Goal: Download file/media

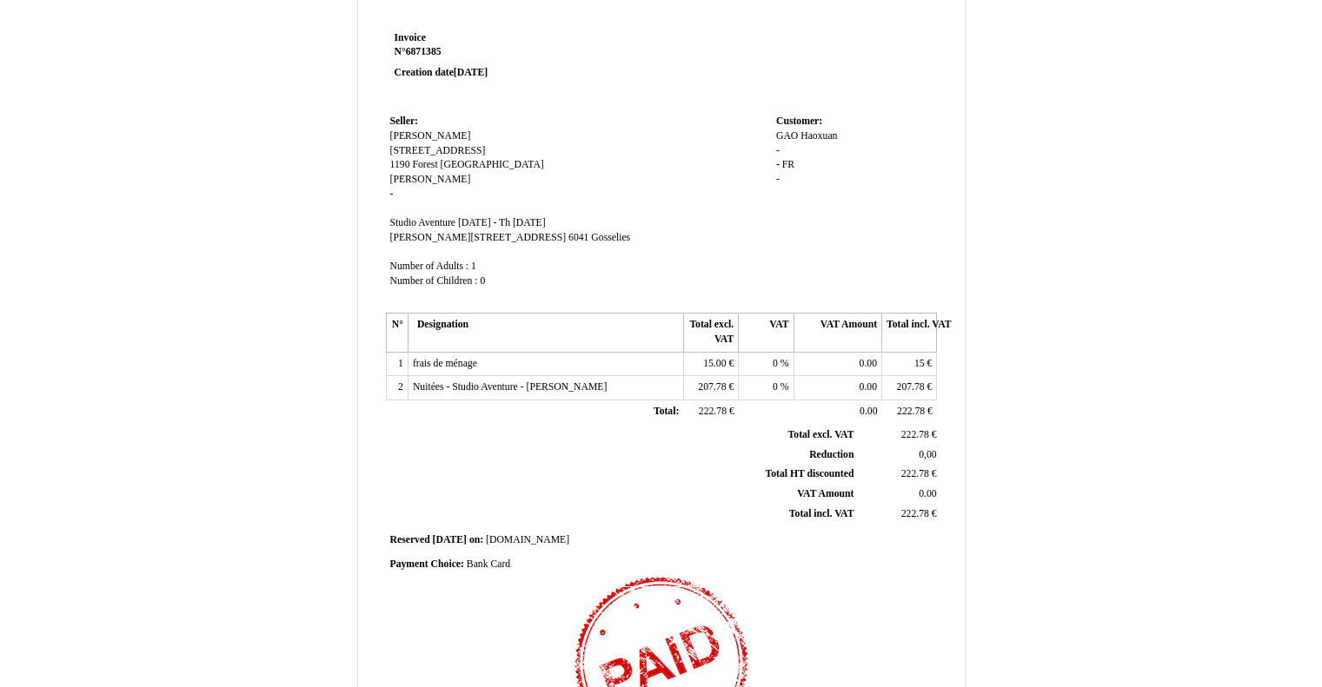
scroll to position [19, 0]
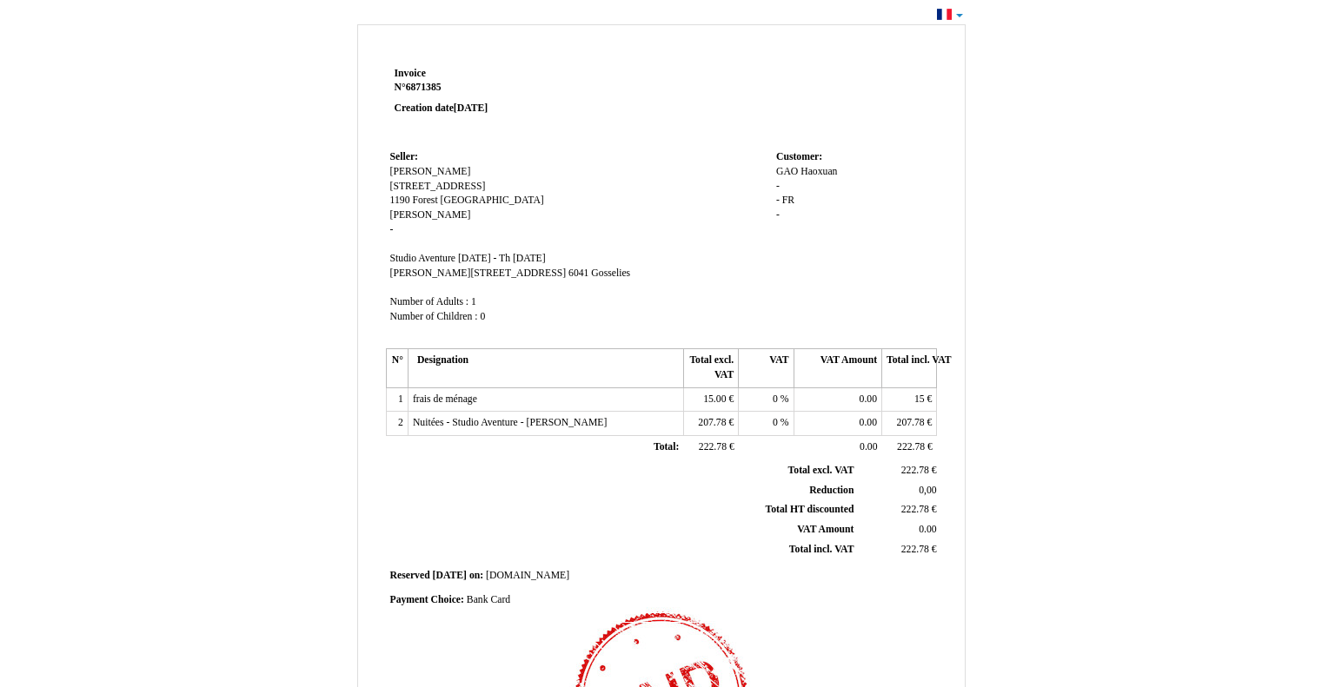
click at [912, 555] on span "222.78" at bounding box center [915, 549] width 28 height 11
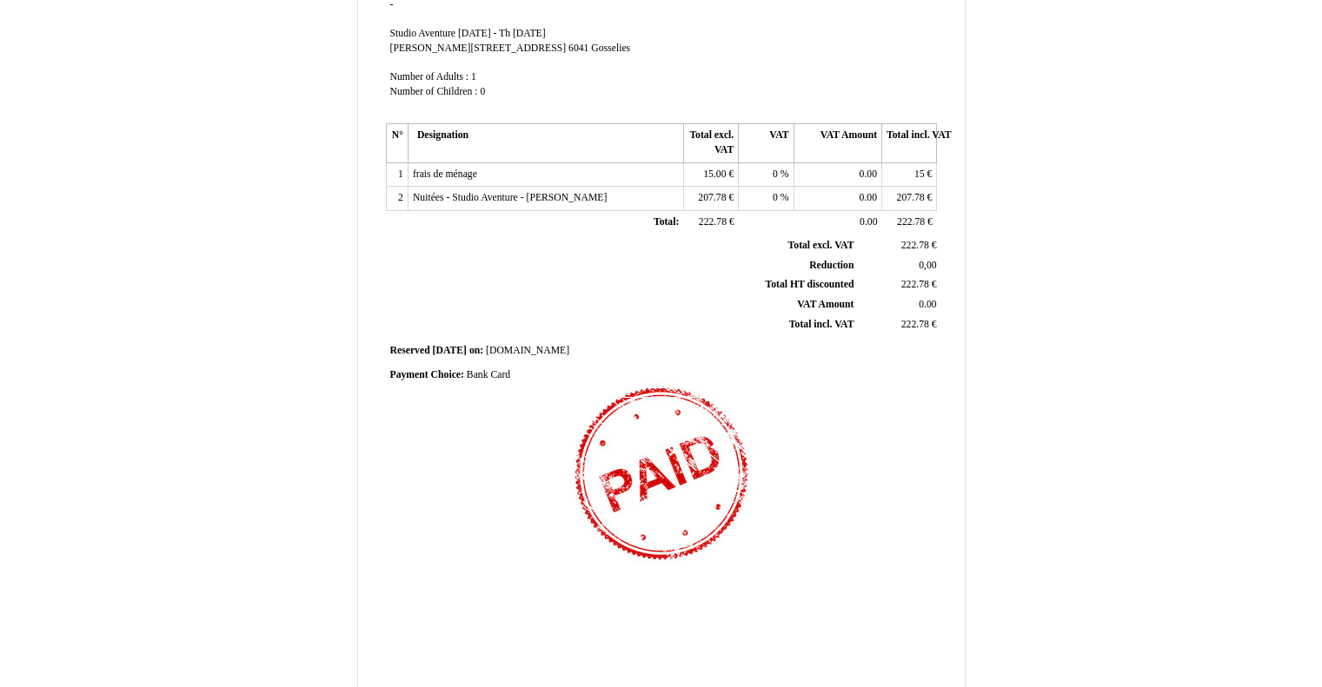
scroll to position [335, 0]
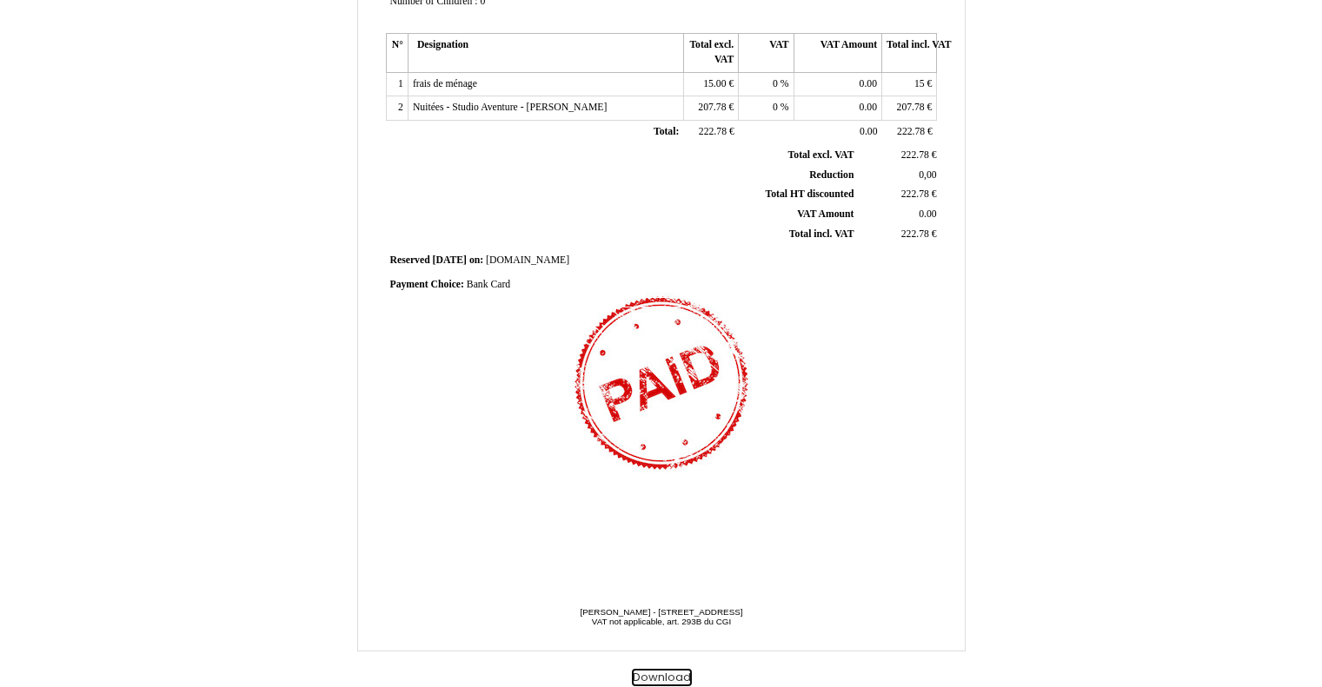
click at [653, 677] on button "Download" at bounding box center [662, 678] width 60 height 18
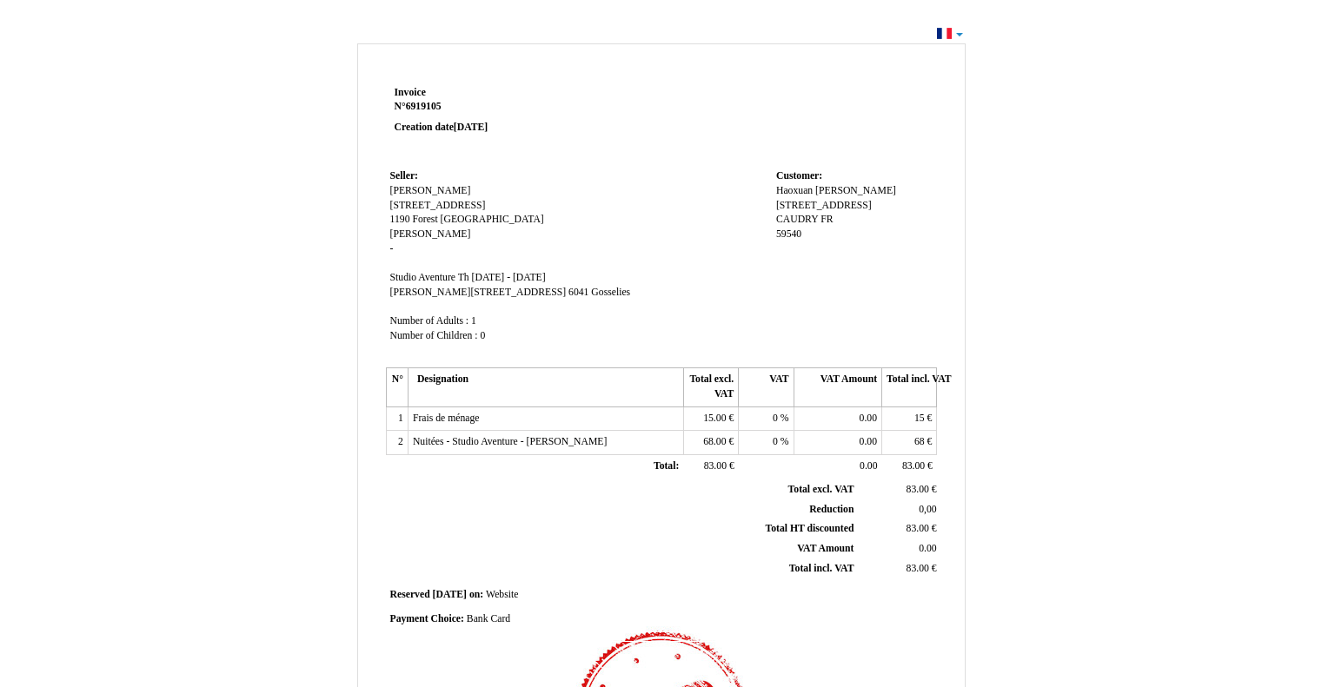
scroll to position [335, 0]
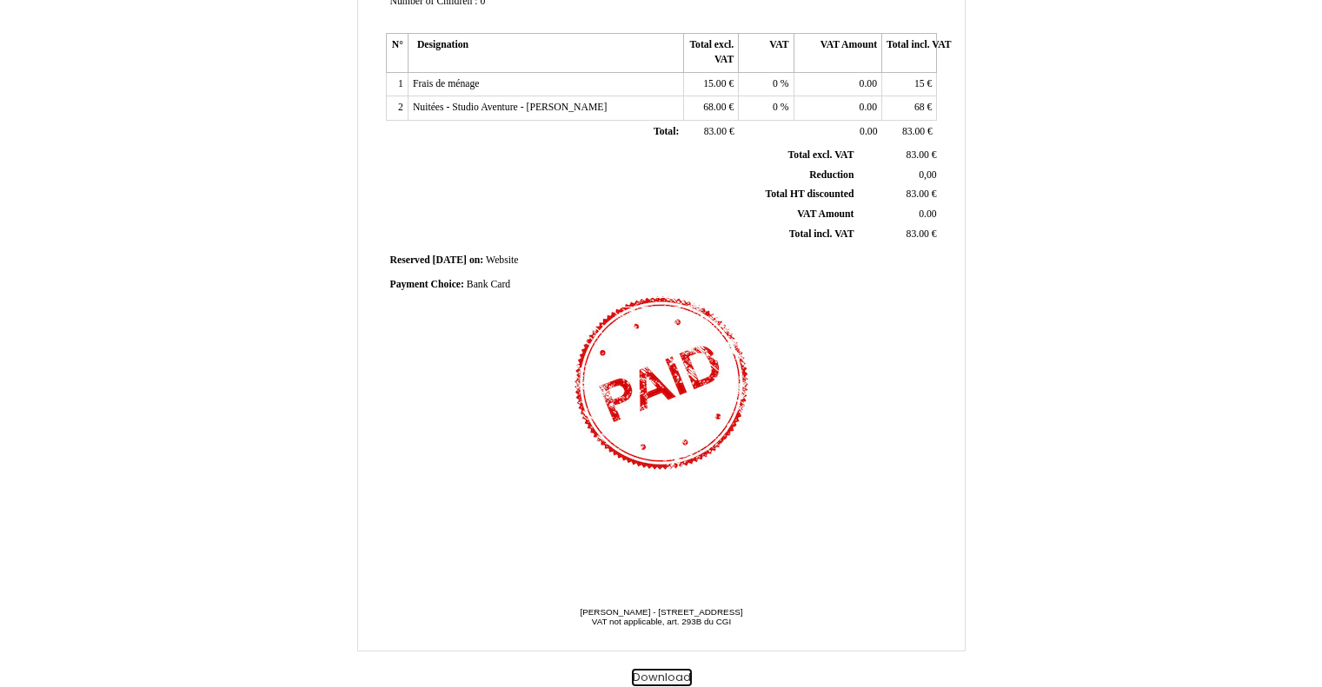
click at [680, 675] on button "Download" at bounding box center [662, 678] width 60 height 18
